Goal: Information Seeking & Learning: Find specific fact

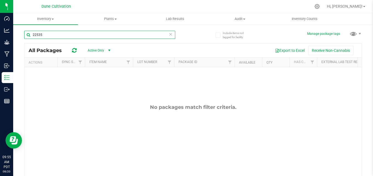
click at [126, 34] on input "22535" at bounding box center [99, 35] width 151 height 8
type input "2"
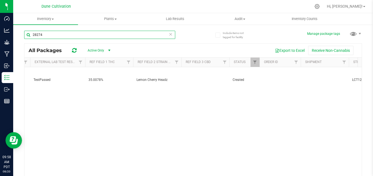
scroll to position [0, 292]
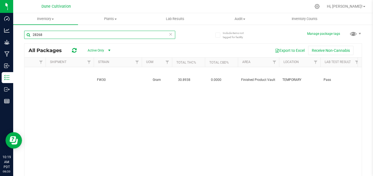
scroll to position [0, 598]
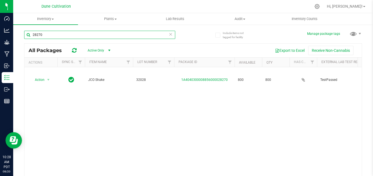
click at [47, 36] on input "28270" at bounding box center [99, 35] width 151 height 8
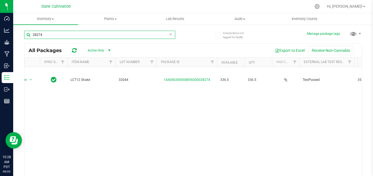
scroll to position [0, 21]
type input "28274"
